Goal: Transaction & Acquisition: Purchase product/service

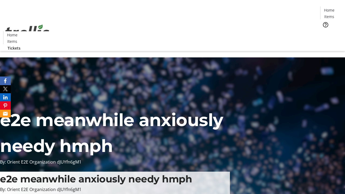
click at [324, 31] on span "Tickets" at bounding box center [330, 34] width 13 height 6
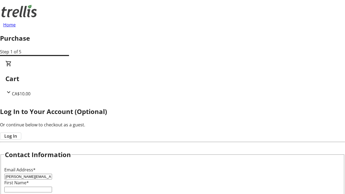
type input "[PERSON_NAME][EMAIL_ADDRESS][DOMAIN_NAME]"
type input "[PERSON_NAME]"
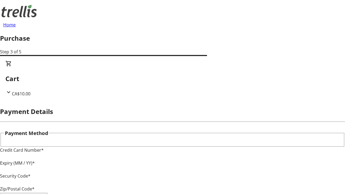
type input "V1Y 0C2"
